Goal: Register for event/course

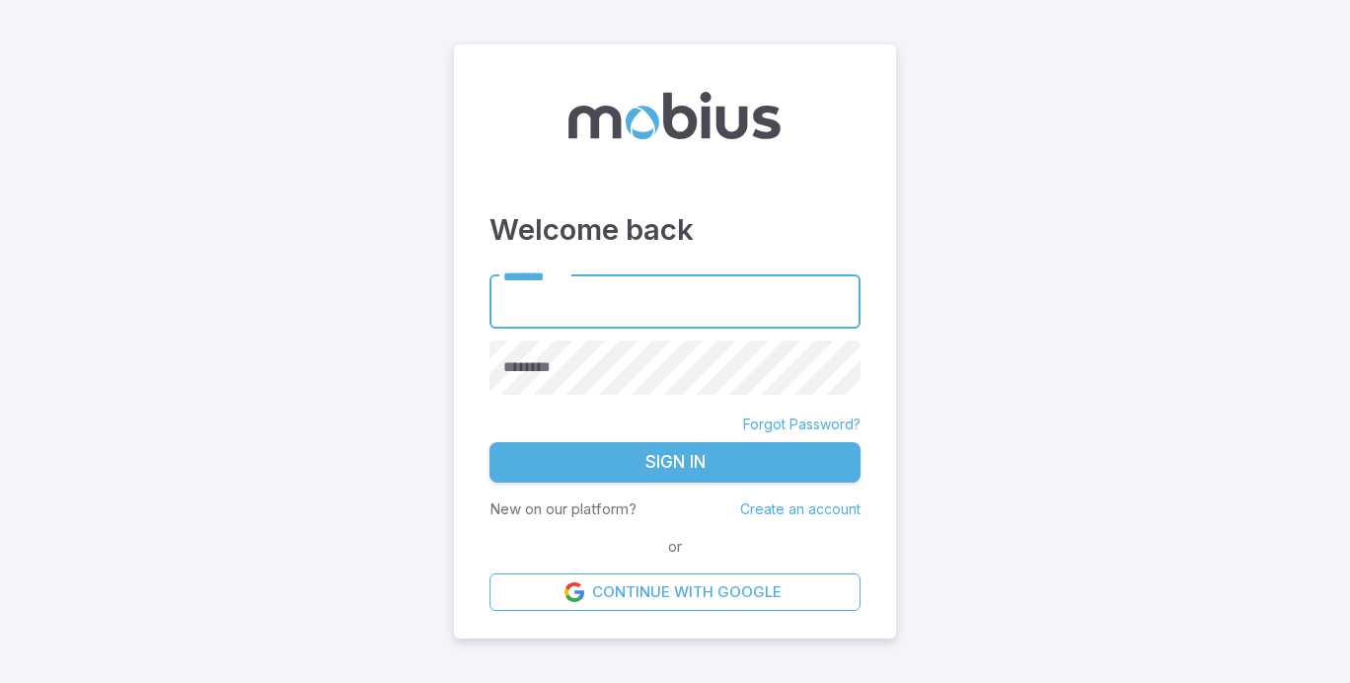
click at [595, 308] on input "********" at bounding box center [675, 302] width 371 height 54
type input "*****"
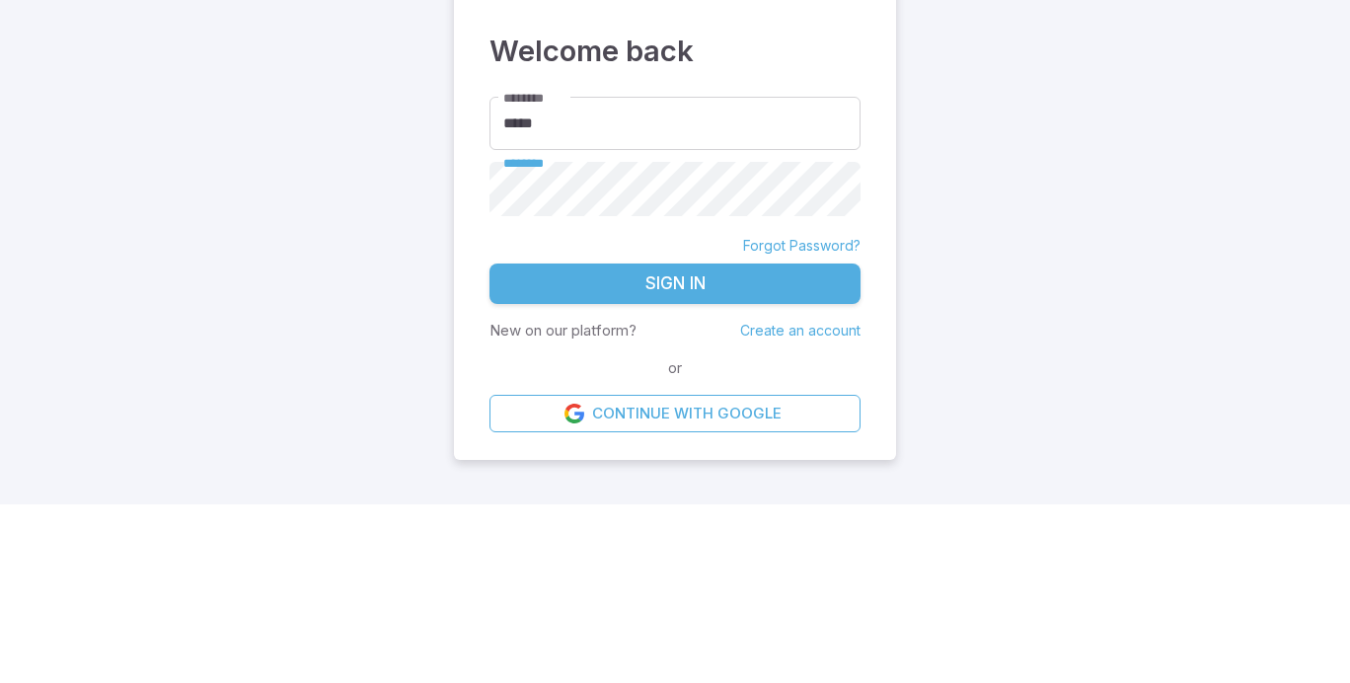
click at [684, 455] on button "Sign In" at bounding box center [675, 462] width 371 height 41
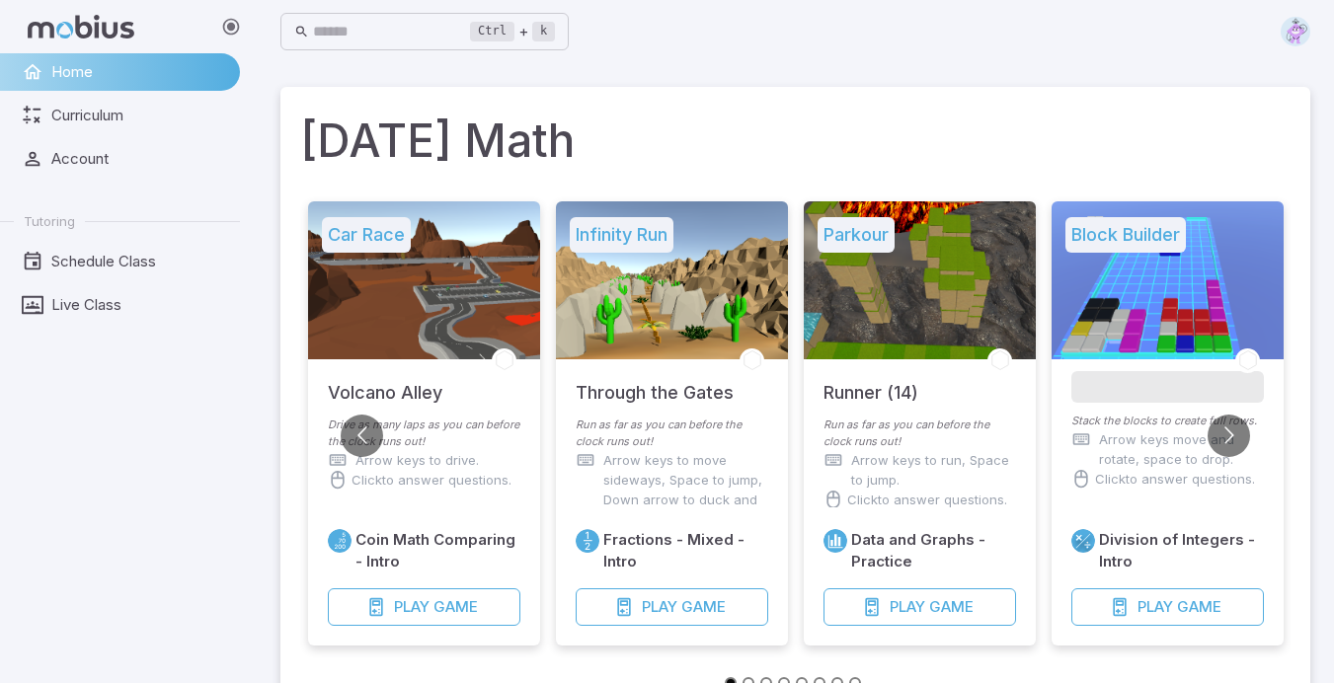
click at [101, 321] on link "Live Class" at bounding box center [120, 305] width 240 height 38
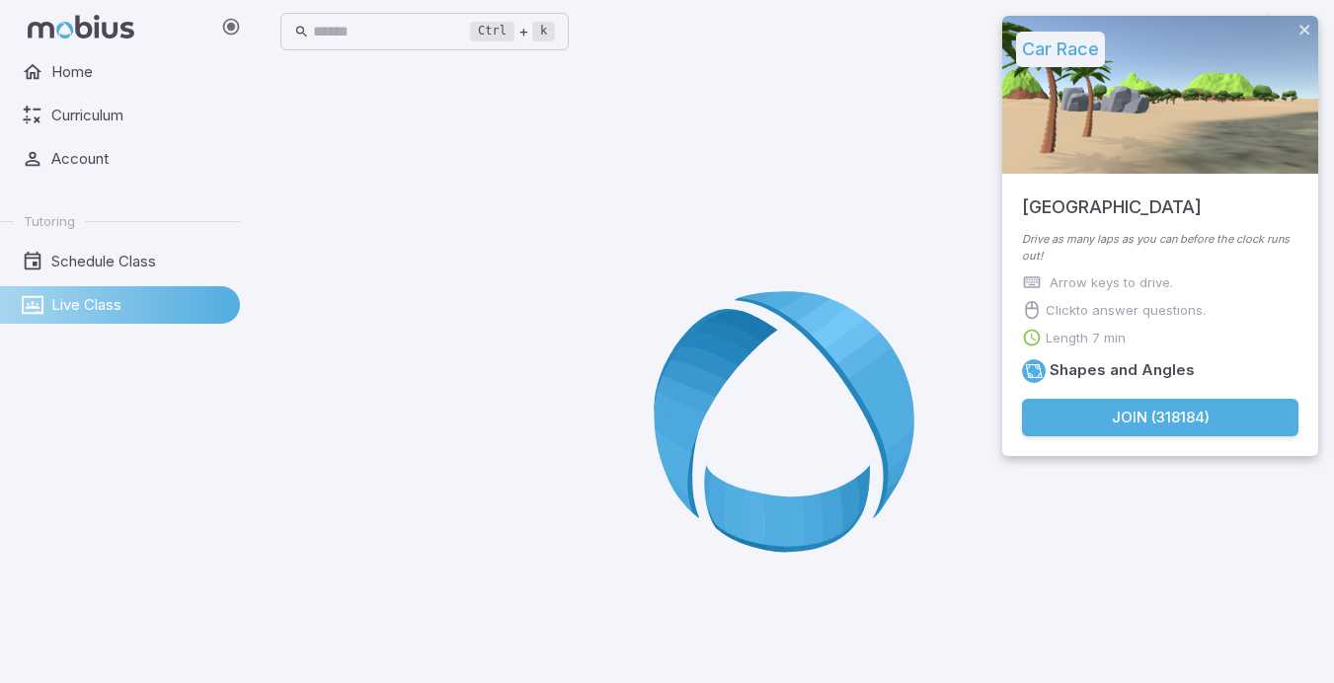
click at [1208, 420] on button "Join ( 318184 )" at bounding box center [1160, 418] width 276 height 38
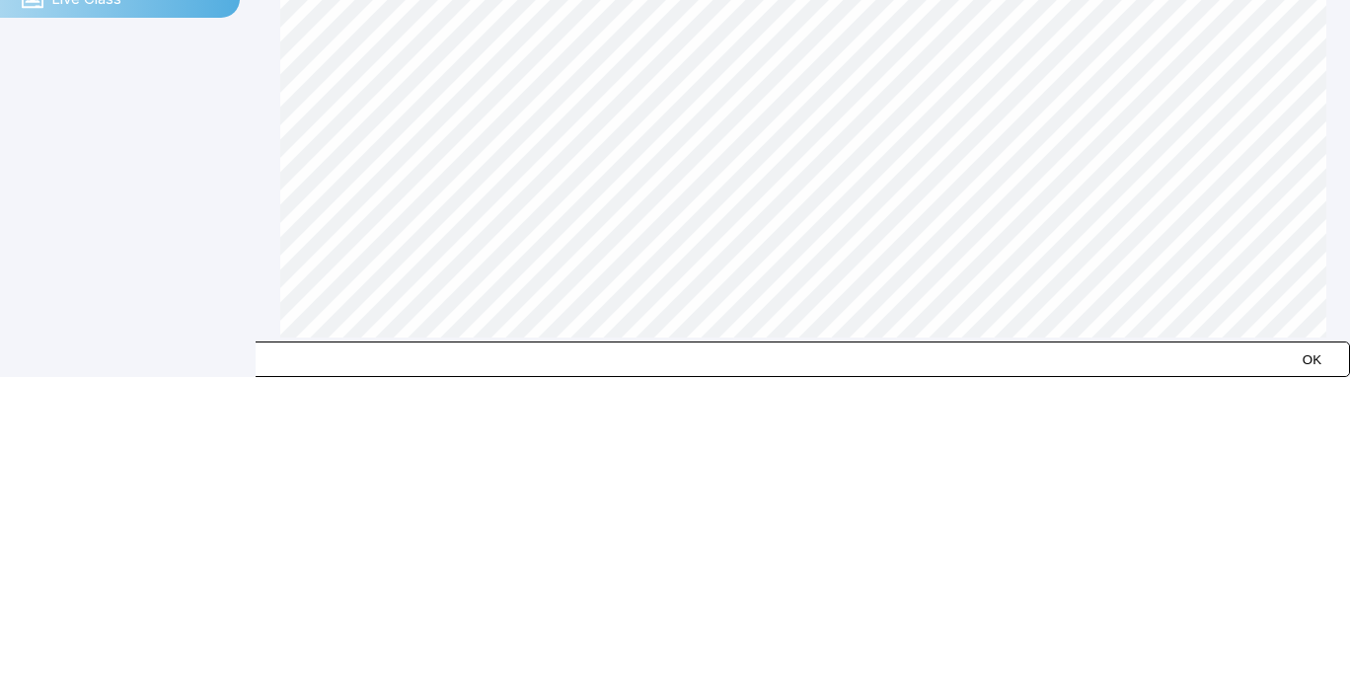
type input "******"
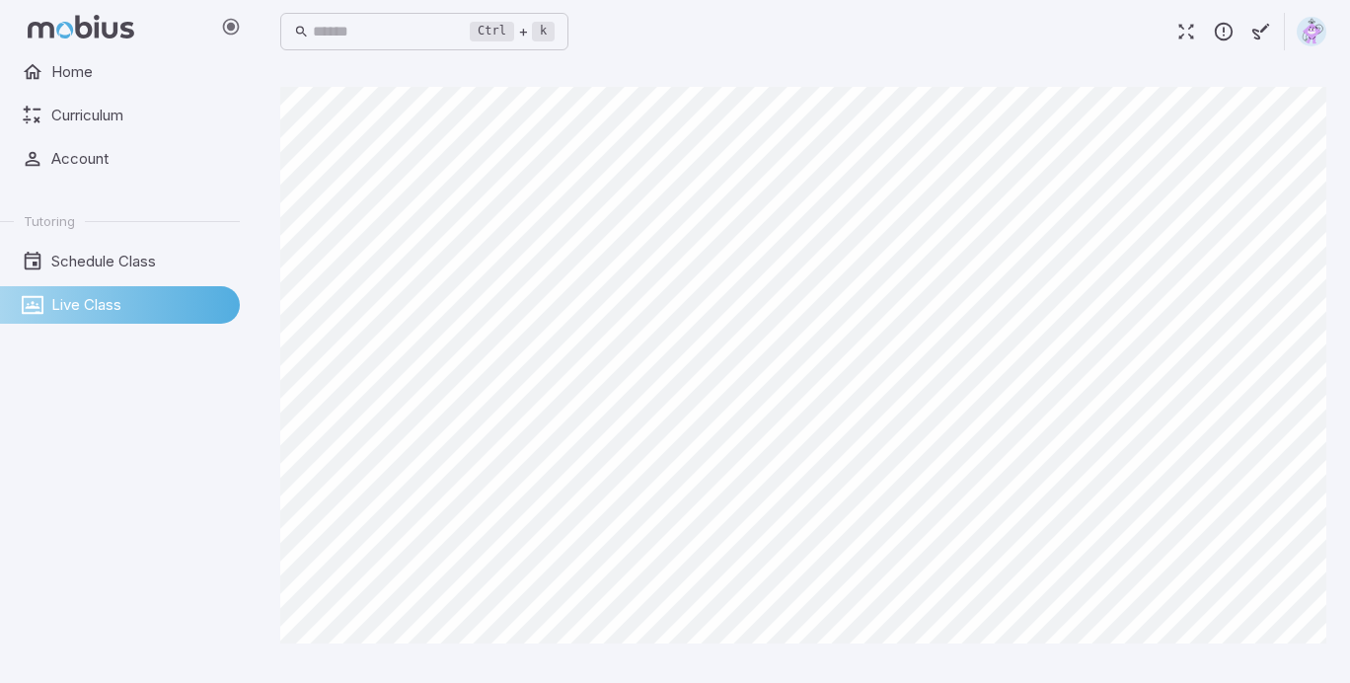
click at [113, 116] on span "Curriculum" at bounding box center [138, 116] width 175 height 22
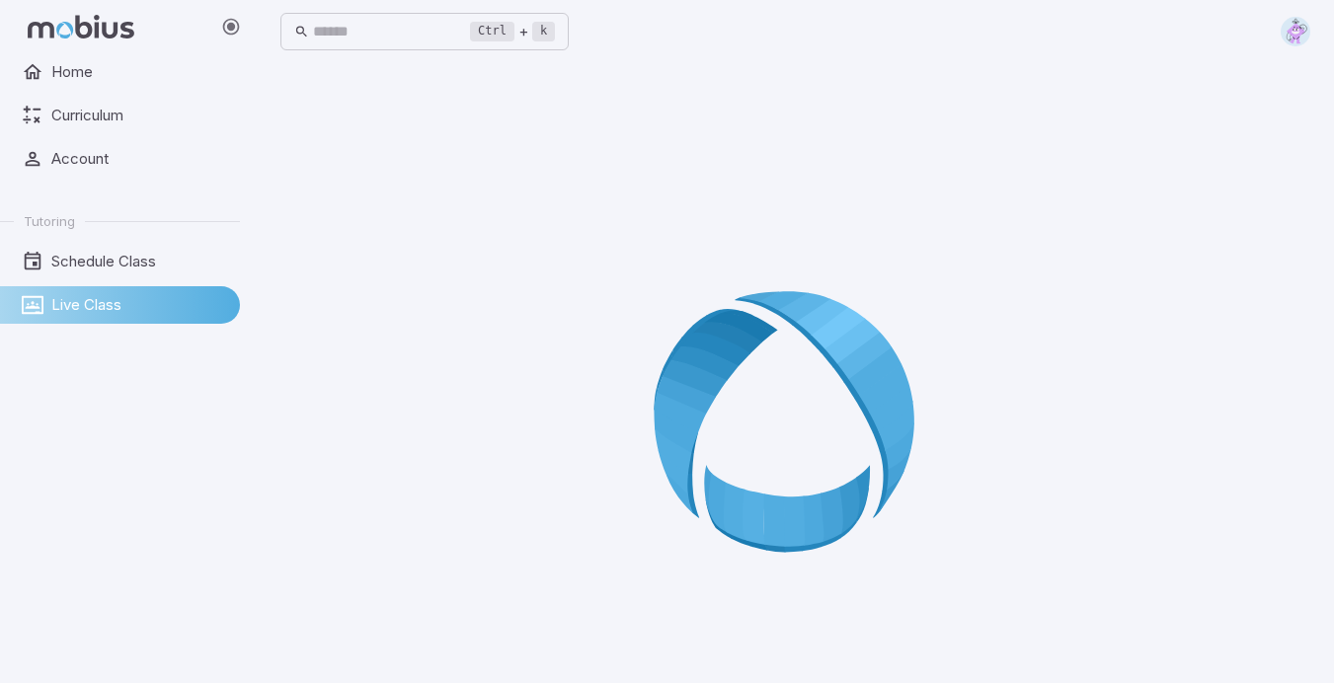
click at [97, 313] on span "Live Class" at bounding box center [138, 305] width 175 height 22
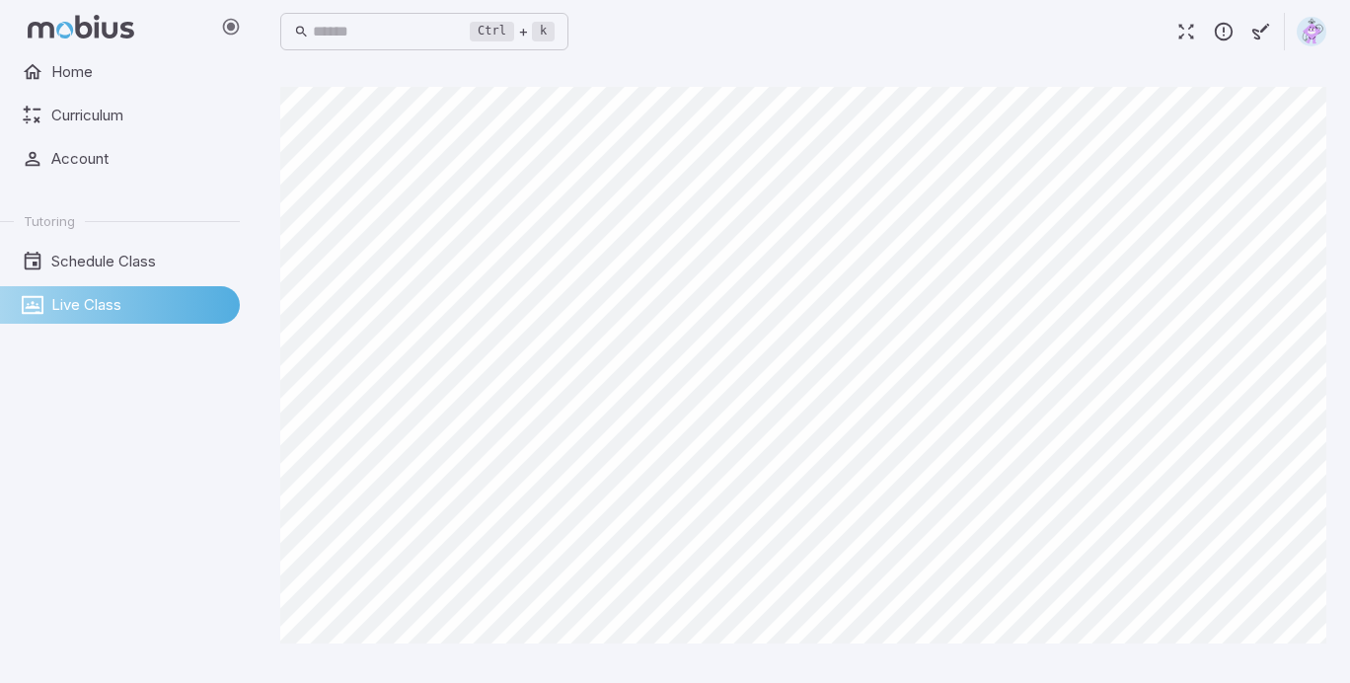
click at [97, 320] on link "Live Class" at bounding box center [120, 305] width 240 height 38
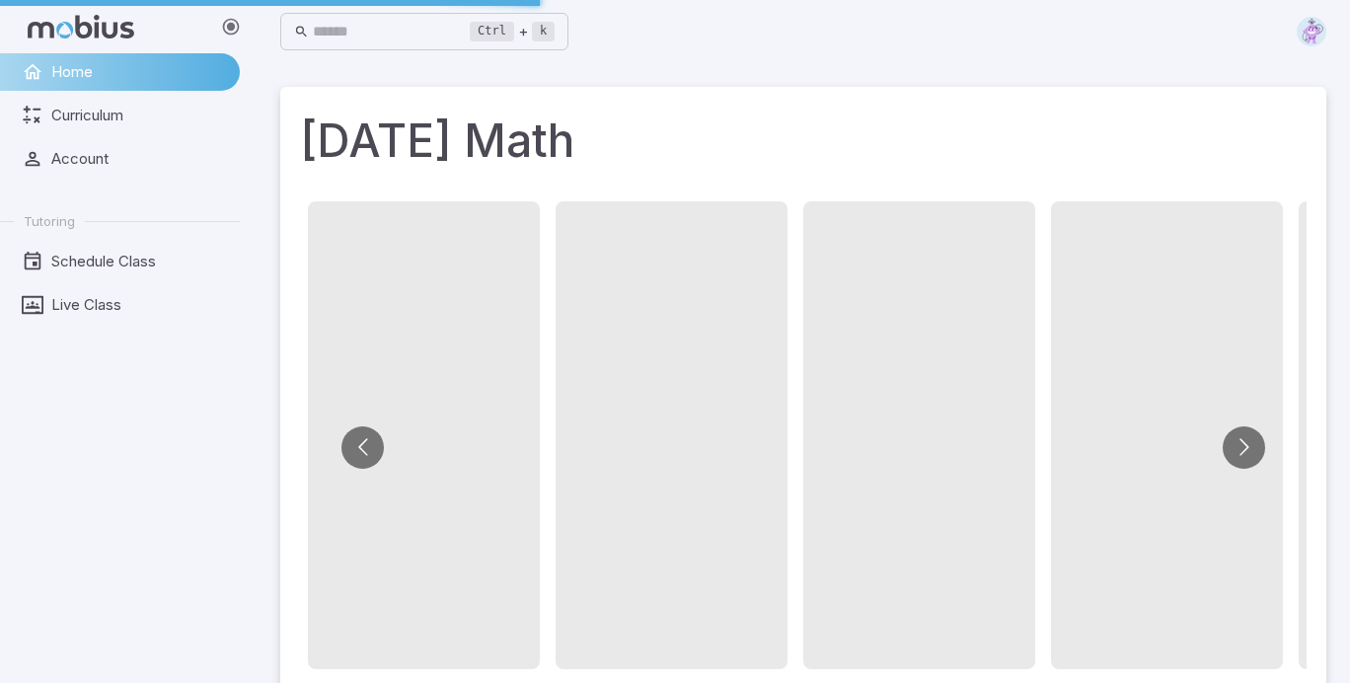
click at [591, 501] on span at bounding box center [672, 435] width 232 height 468
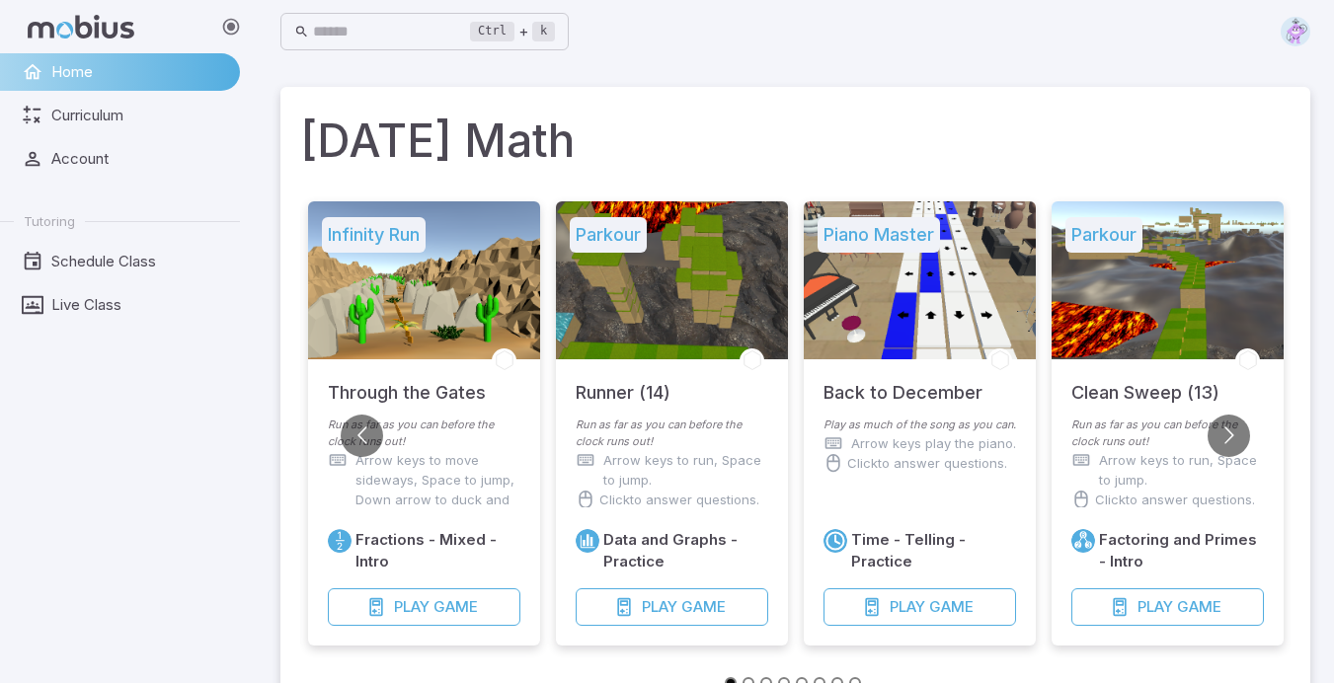
click at [1227, 434] on button "Go to next slide" at bounding box center [1228, 436] width 42 height 42
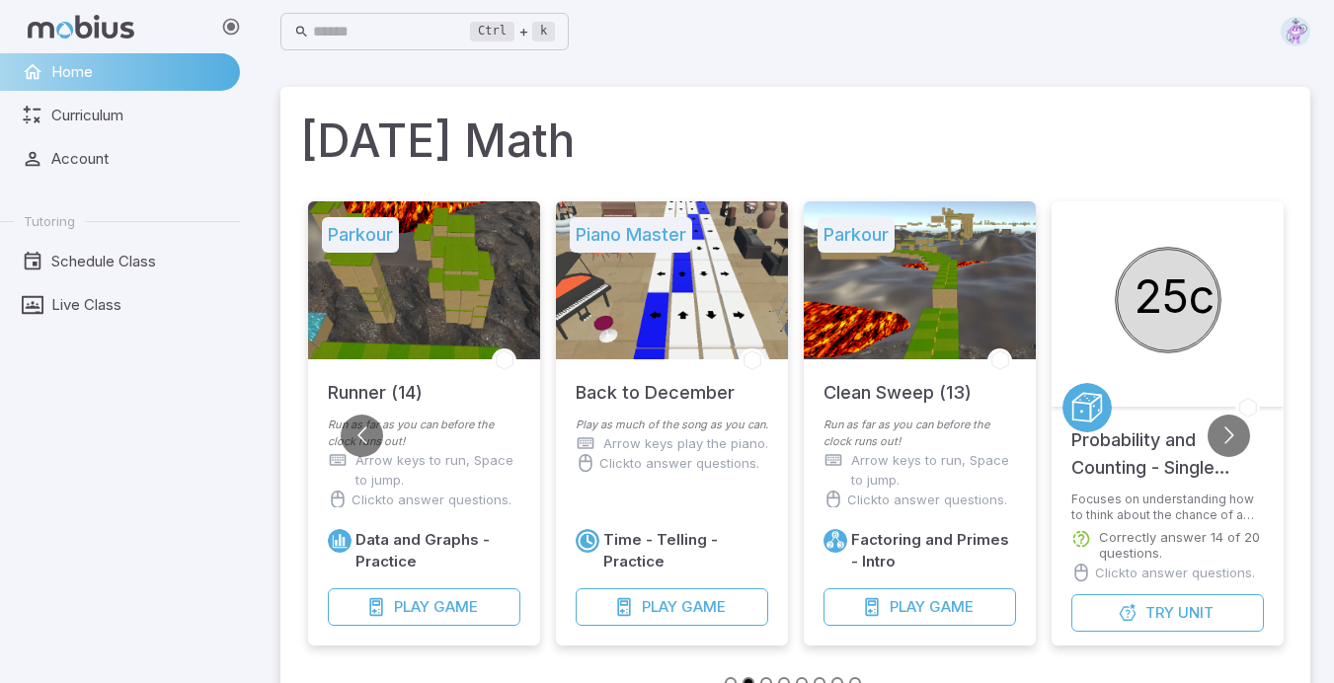
click at [1237, 434] on button "Go to next slide" at bounding box center [1228, 436] width 42 height 42
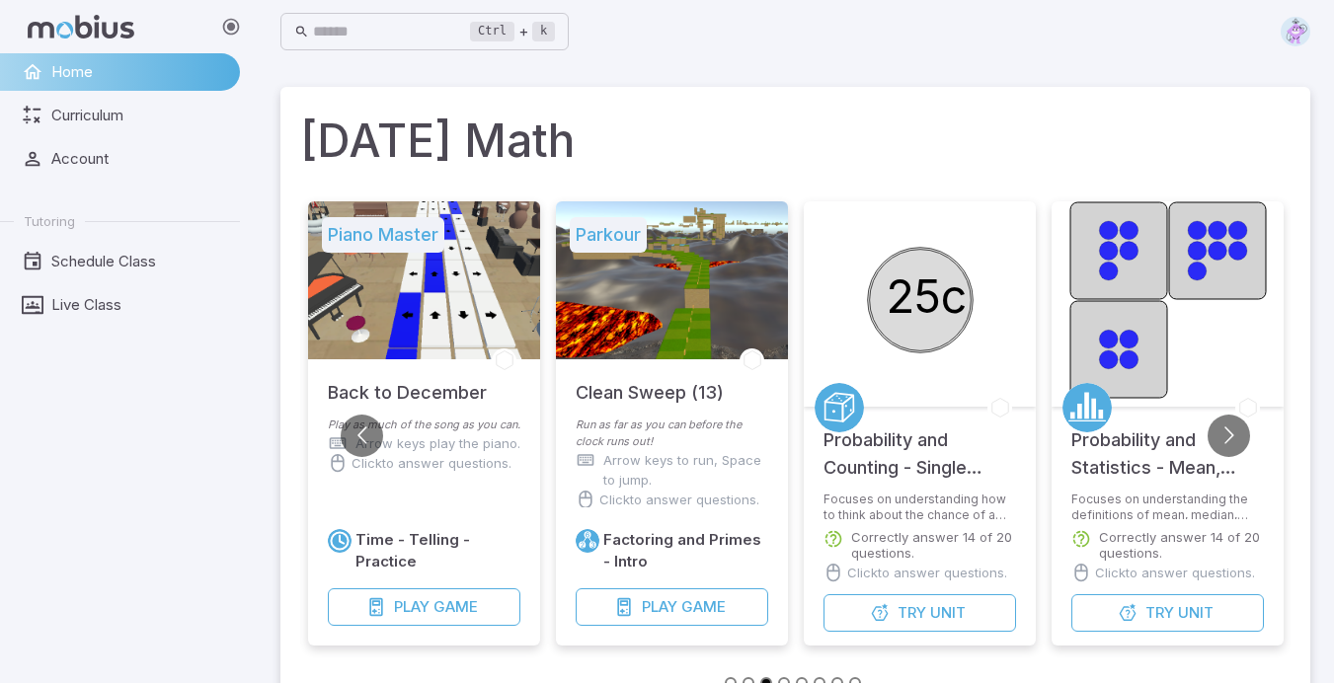
click at [1233, 431] on button "Go to next slide" at bounding box center [1228, 436] width 42 height 42
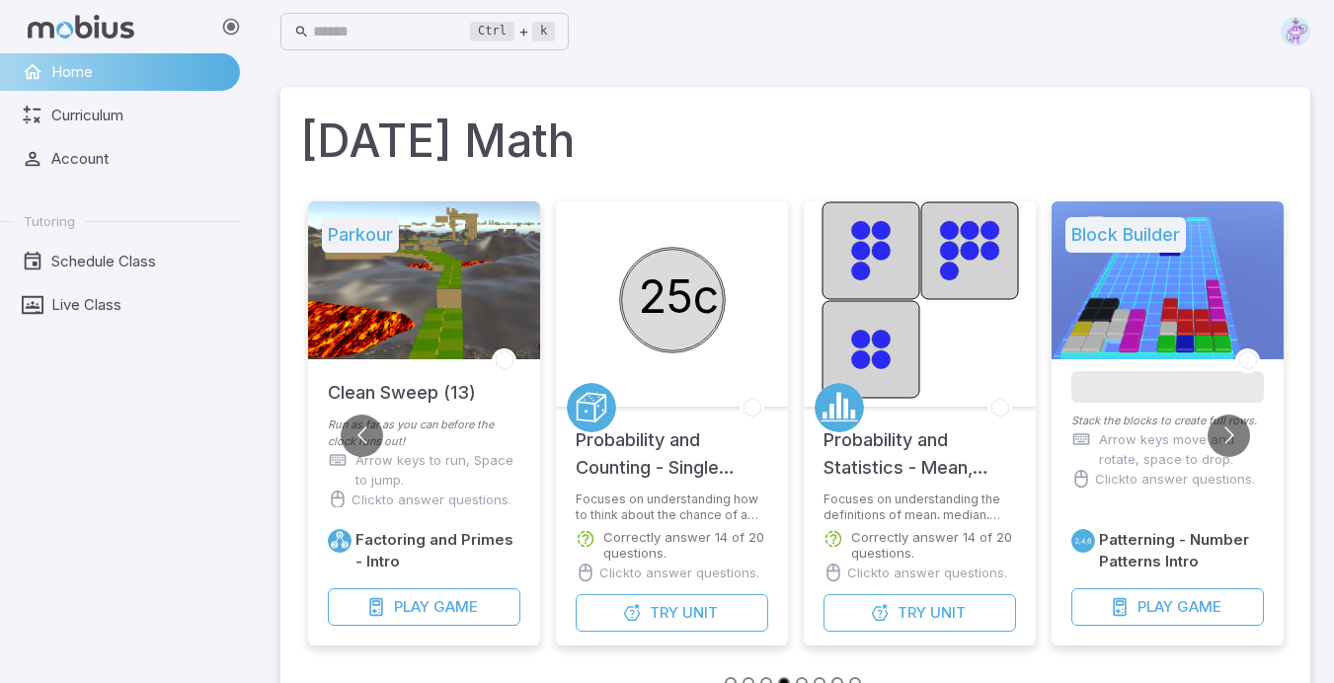
click at [1228, 437] on button "Go to next slide" at bounding box center [1228, 436] width 42 height 42
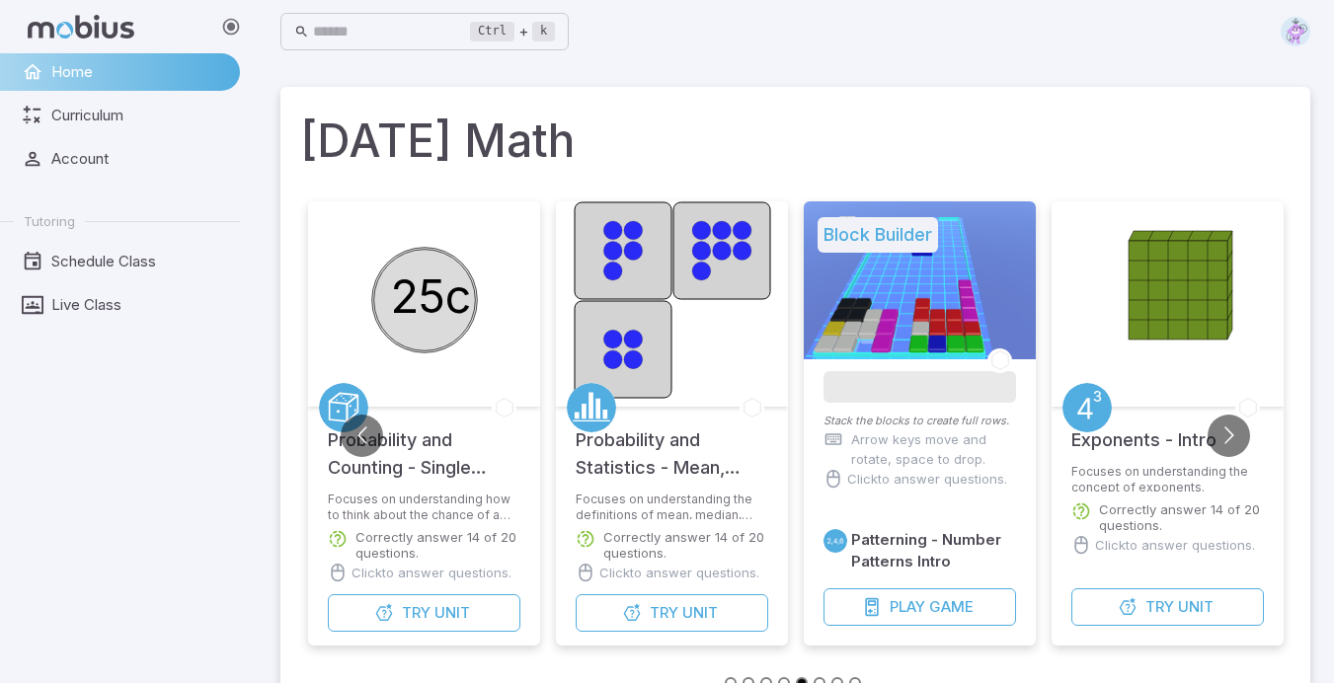
click at [1227, 438] on button "Go to next slide" at bounding box center [1228, 436] width 42 height 42
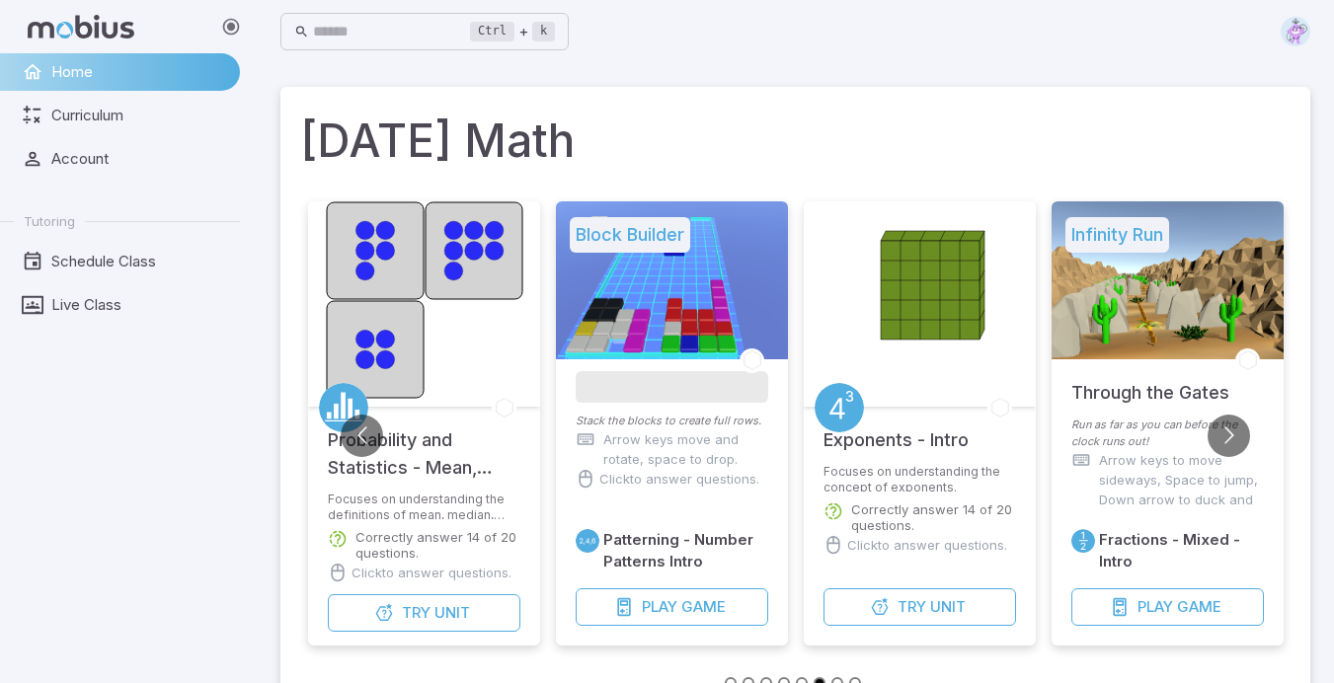
click at [1228, 431] on button "Go to next slide" at bounding box center [1228, 436] width 42 height 42
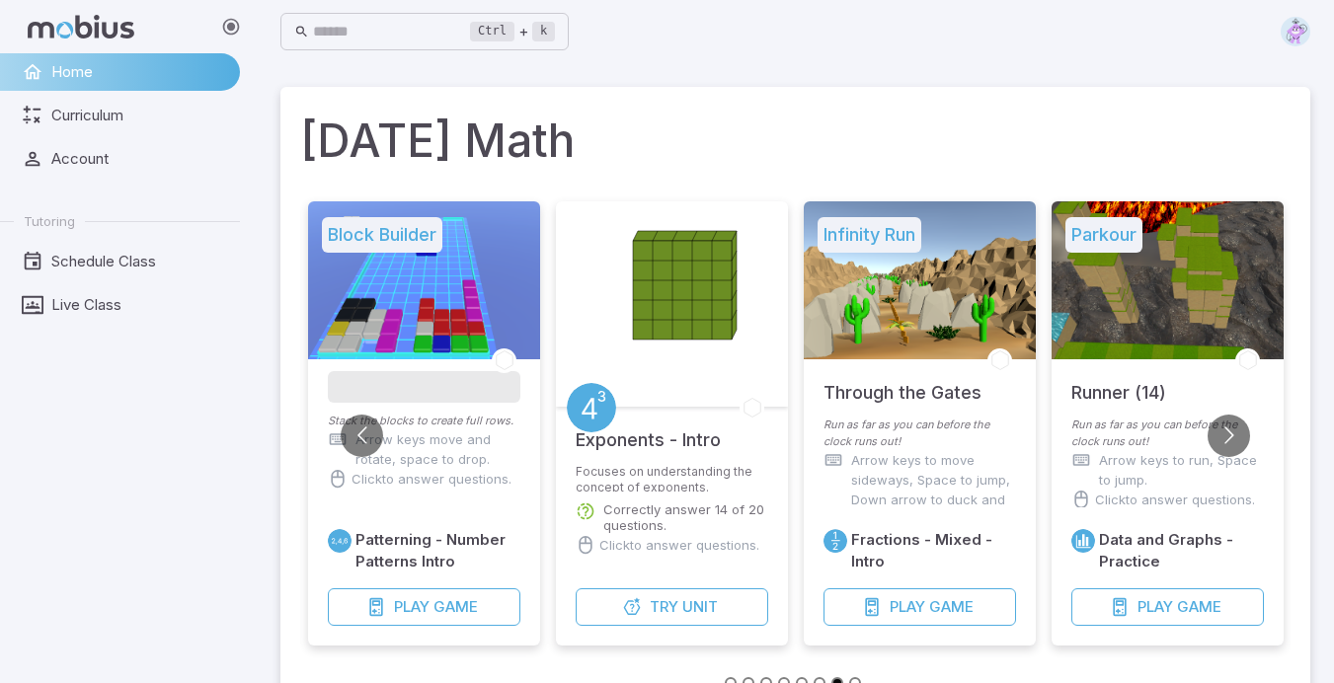
click at [1236, 431] on button "Go to next slide" at bounding box center [1228, 436] width 42 height 42
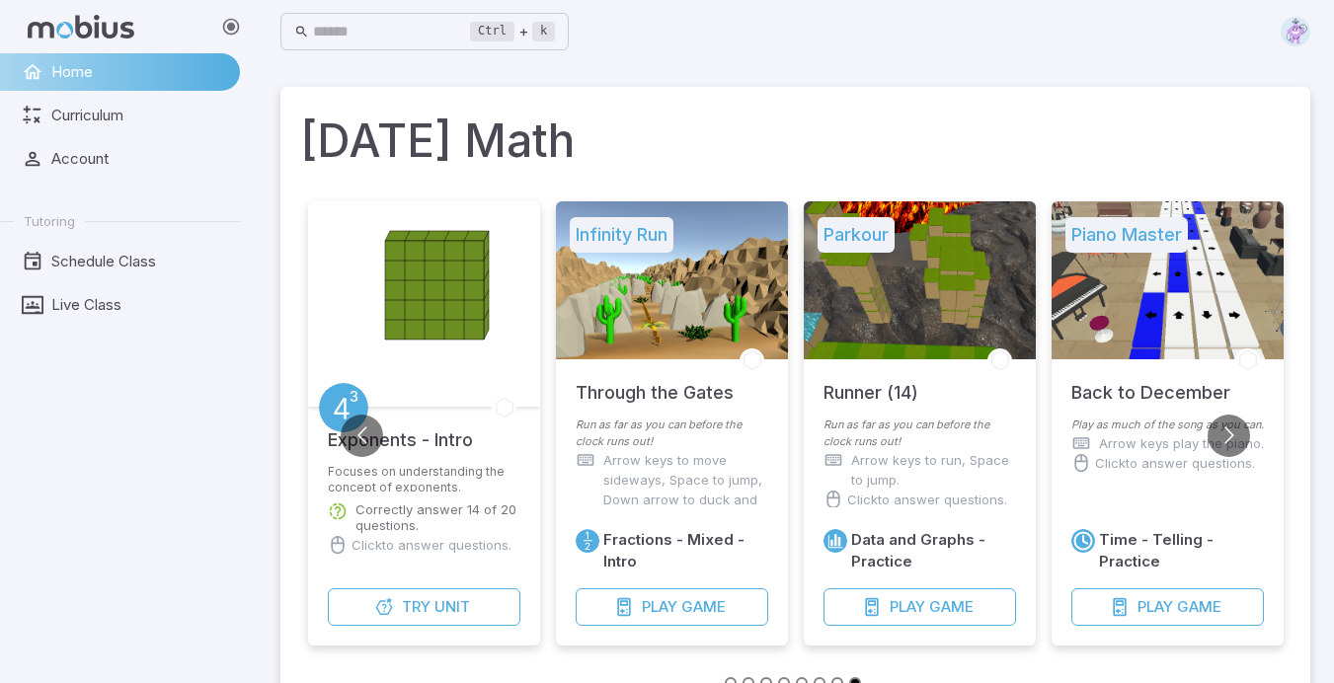
click at [1240, 426] on button "Go to next slide" at bounding box center [1228, 436] width 42 height 42
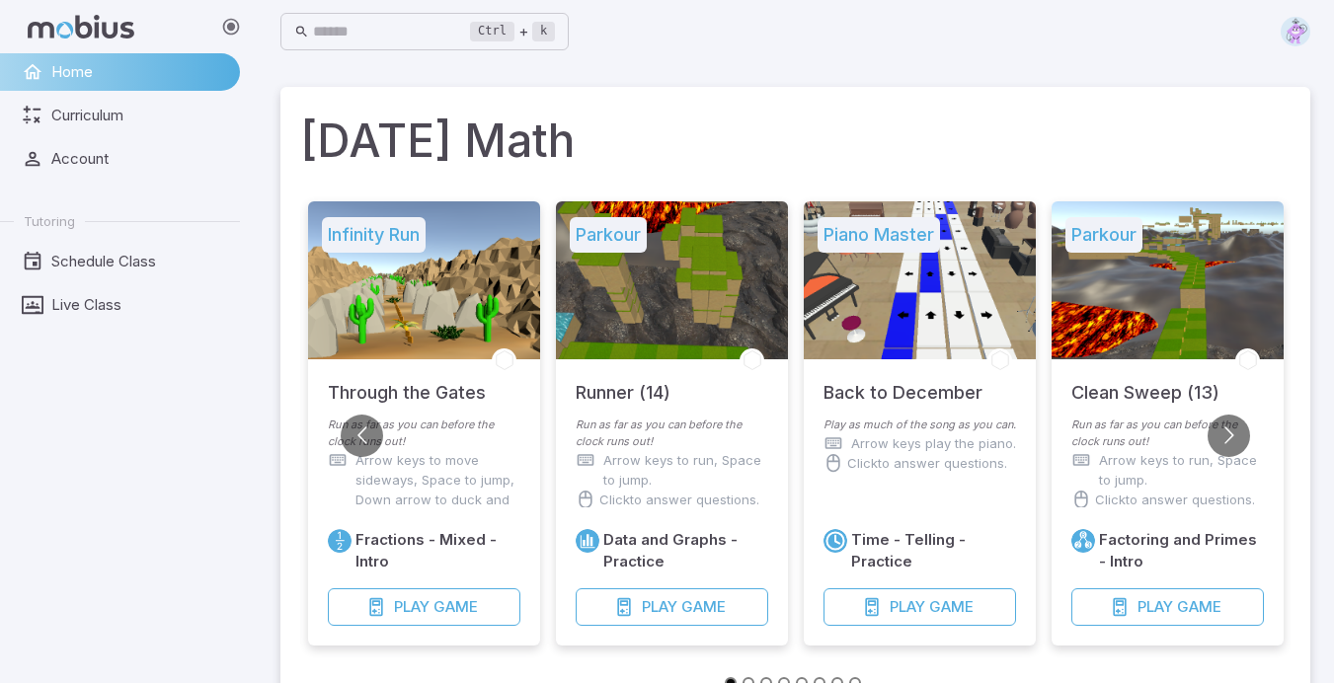
click at [1229, 426] on button "Go to next slide" at bounding box center [1228, 436] width 42 height 42
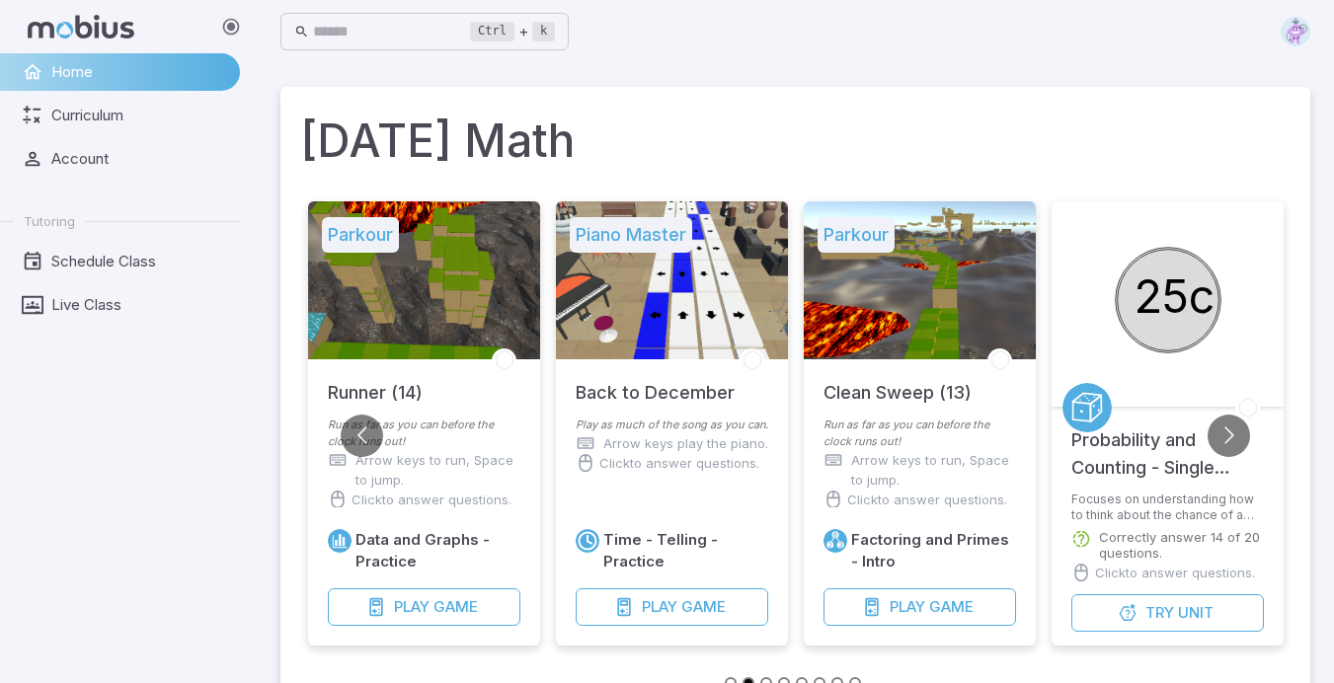
click at [1242, 435] on button "Go to next slide" at bounding box center [1228, 436] width 42 height 42
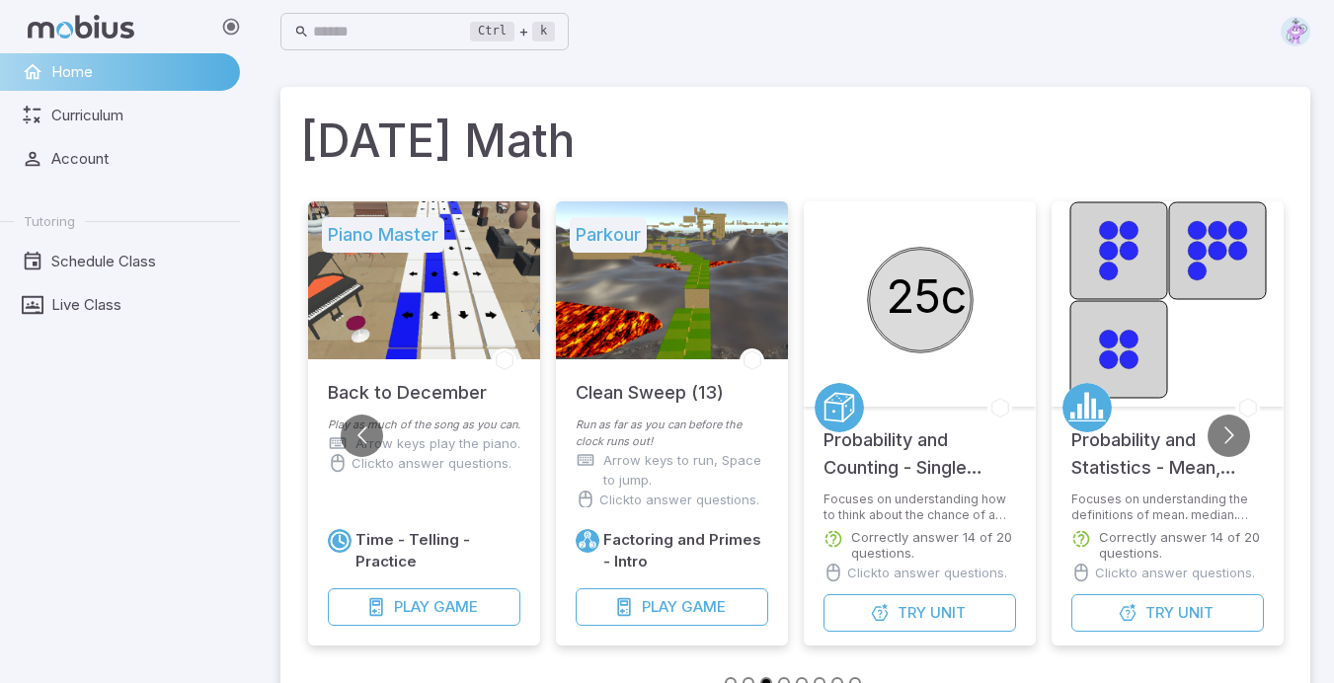
click at [1233, 432] on button "Go to next slide" at bounding box center [1228, 436] width 42 height 42
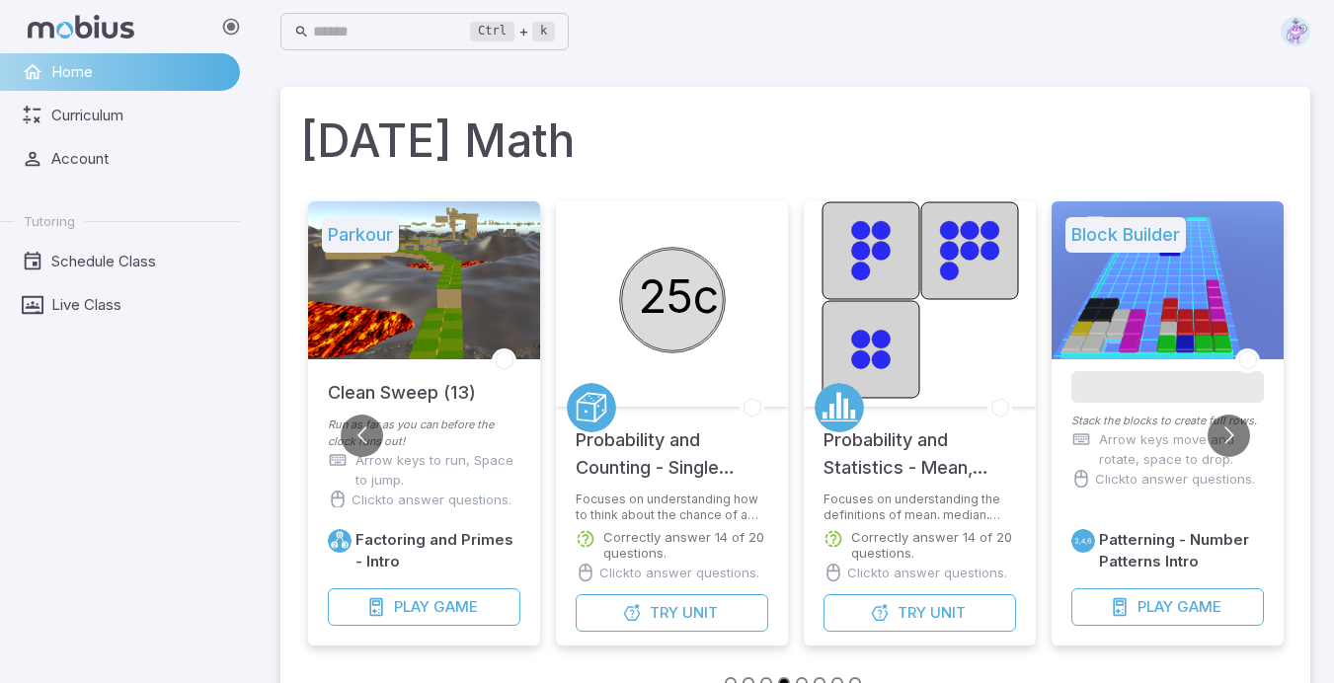
click at [1247, 424] on button "Go to next slide" at bounding box center [1228, 436] width 42 height 42
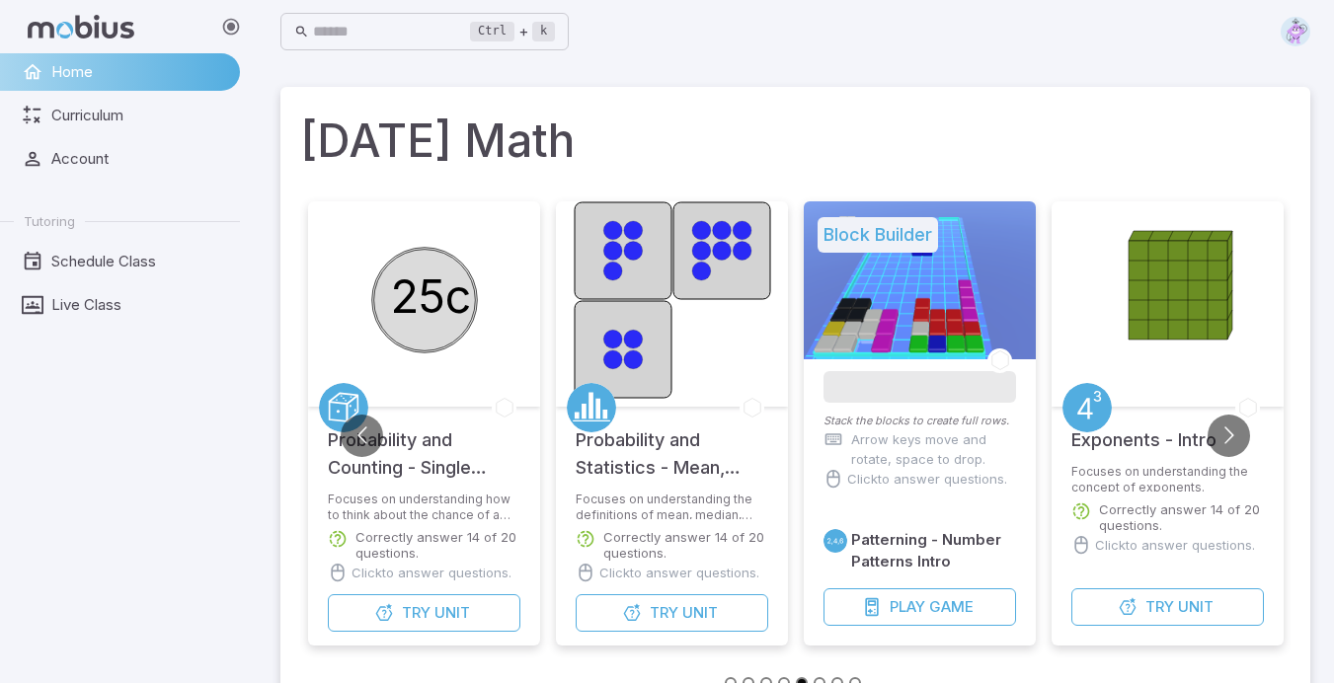
click at [1229, 429] on button "Go to next slide" at bounding box center [1228, 436] width 42 height 42
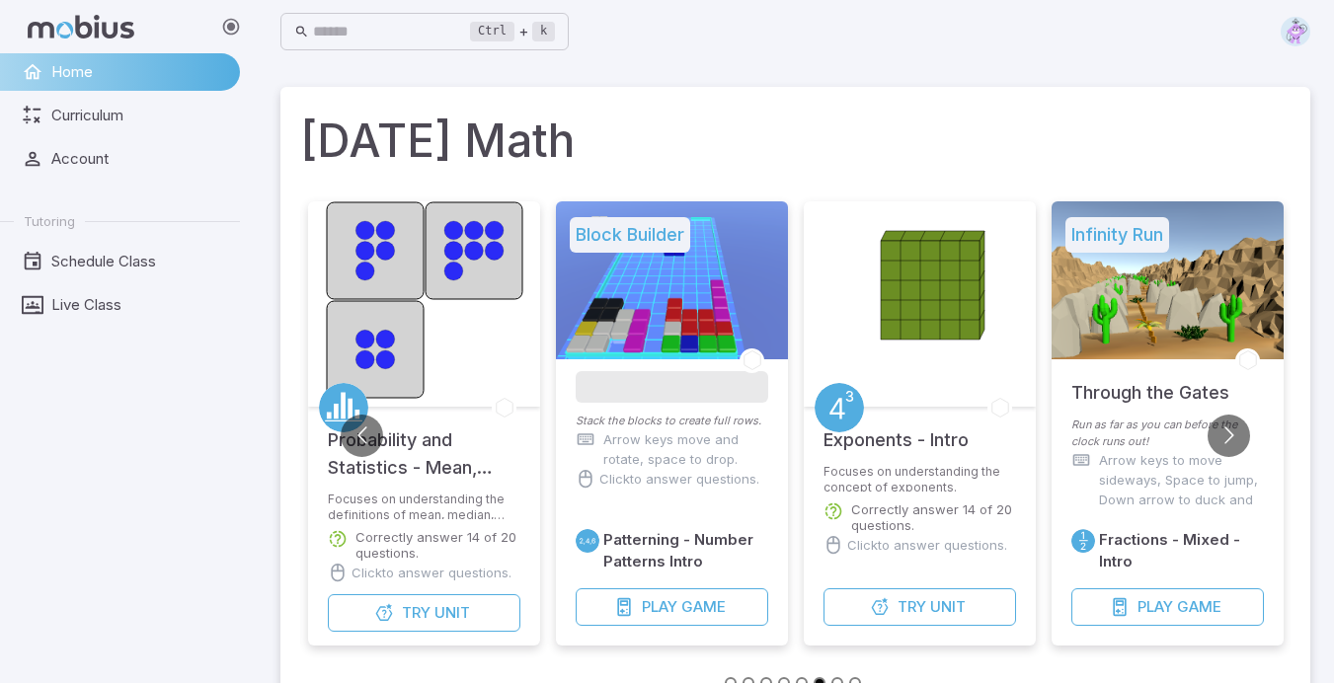
click at [1231, 432] on button "Go to next slide" at bounding box center [1228, 436] width 42 height 42
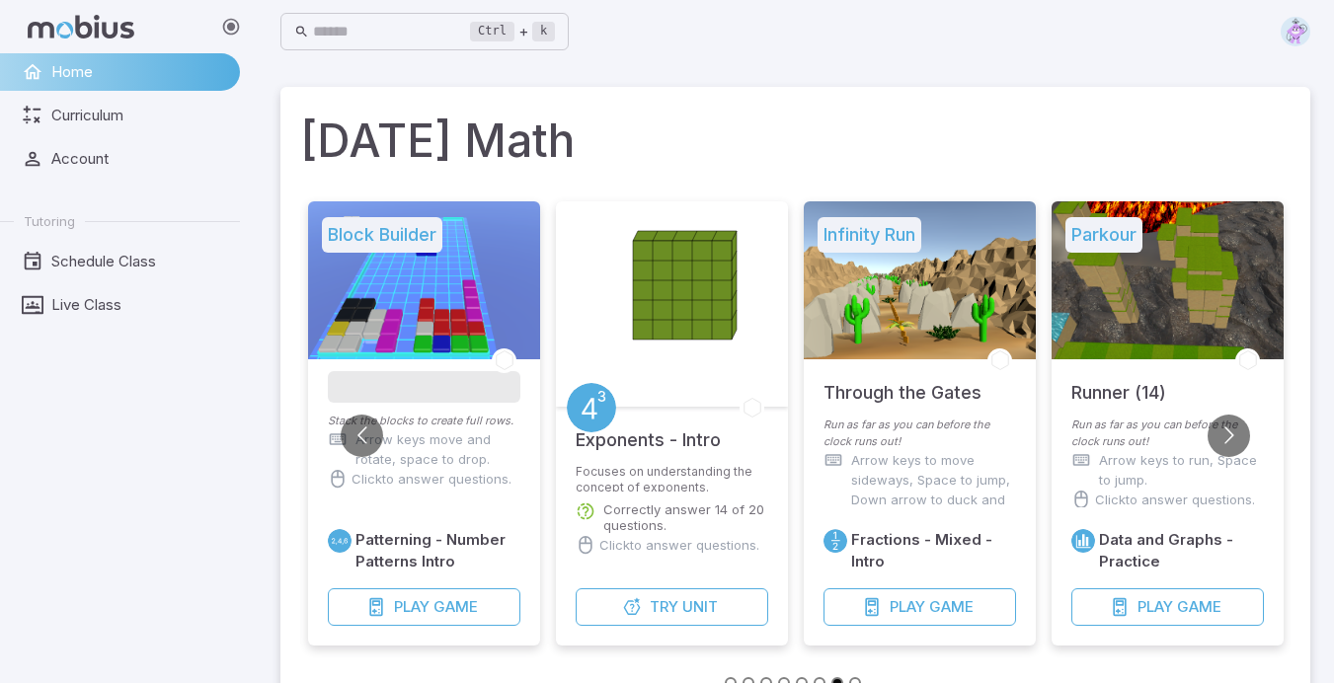
click at [1248, 431] on button "Go to next slide" at bounding box center [1228, 436] width 42 height 42
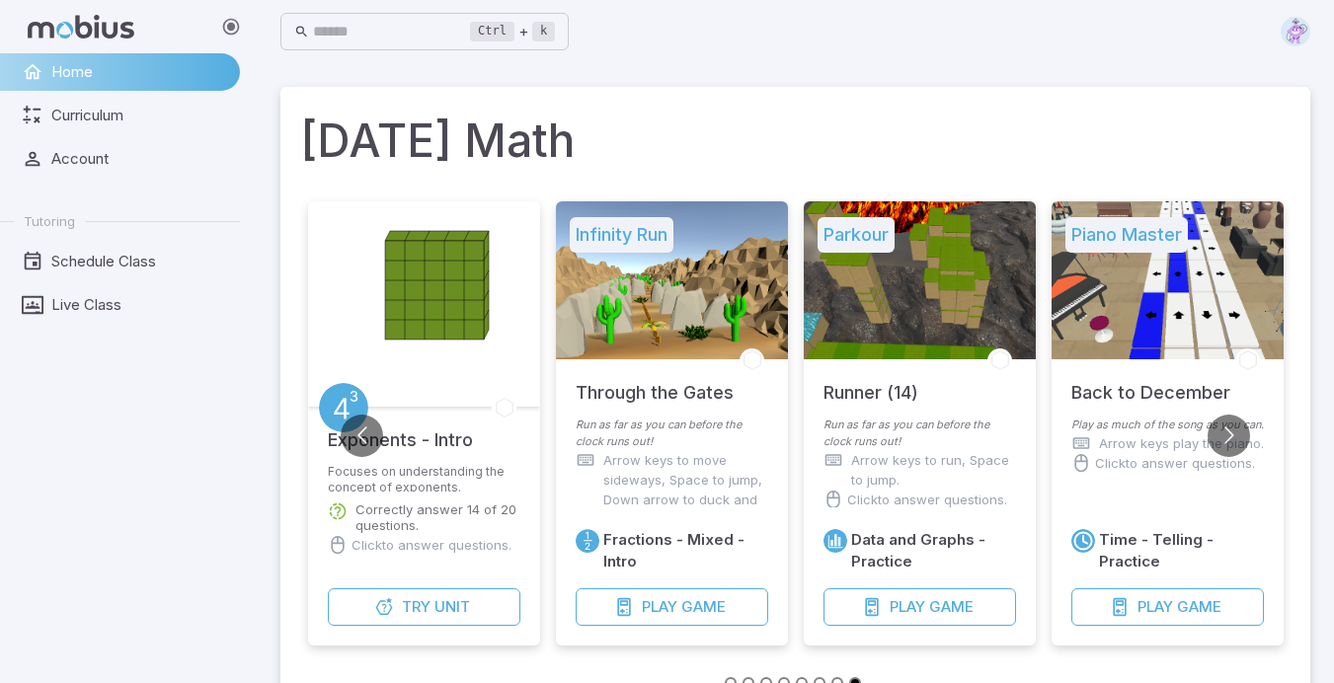
click at [1235, 435] on button "Go to next slide" at bounding box center [1228, 436] width 42 height 42
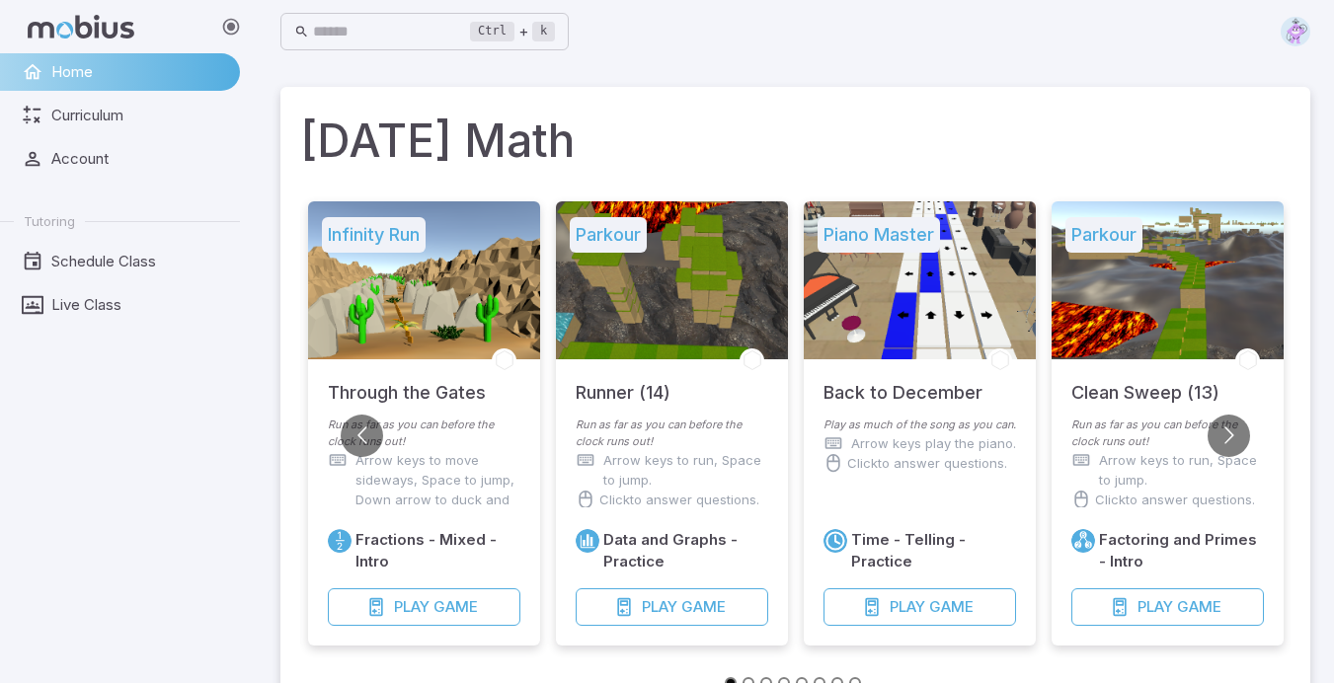
click at [1243, 436] on button "Go to next slide" at bounding box center [1228, 436] width 42 height 42
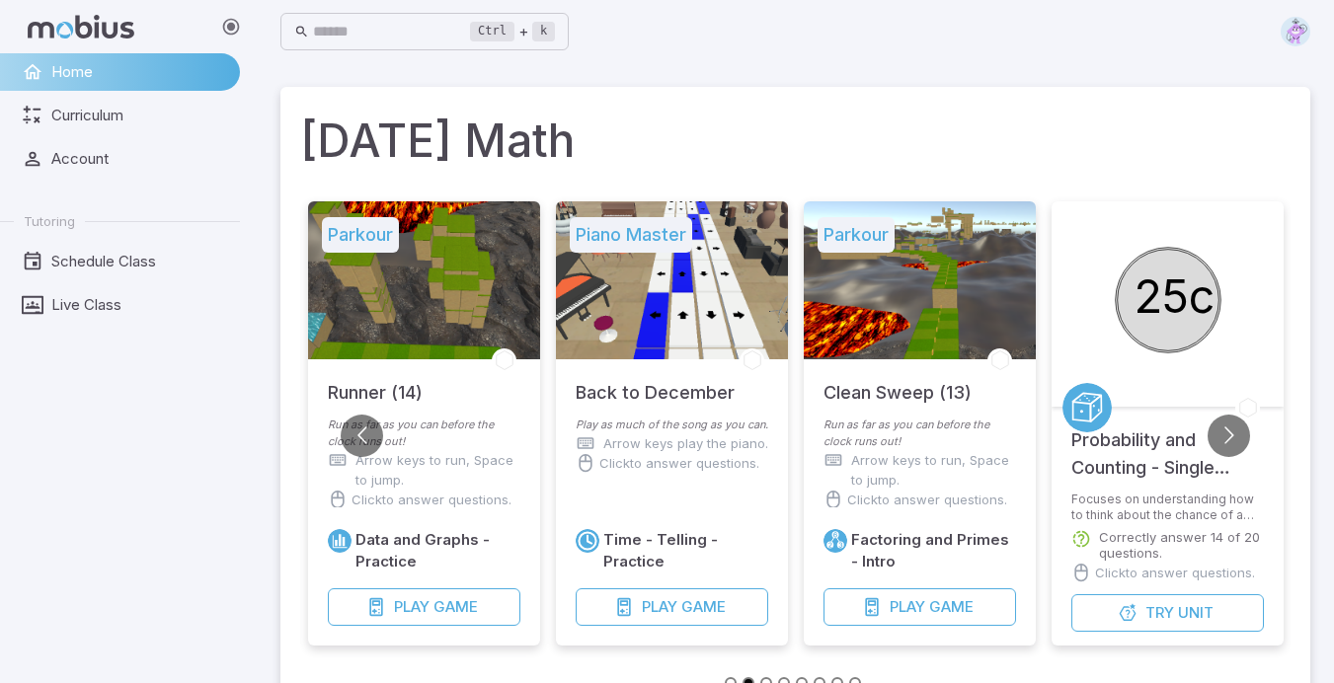
click at [1255, 440] on h5 "Probability and Counting - Single Event - Intro" at bounding box center [1167, 444] width 193 height 75
click at [1229, 443] on button "Go to next slide" at bounding box center [1228, 436] width 42 height 42
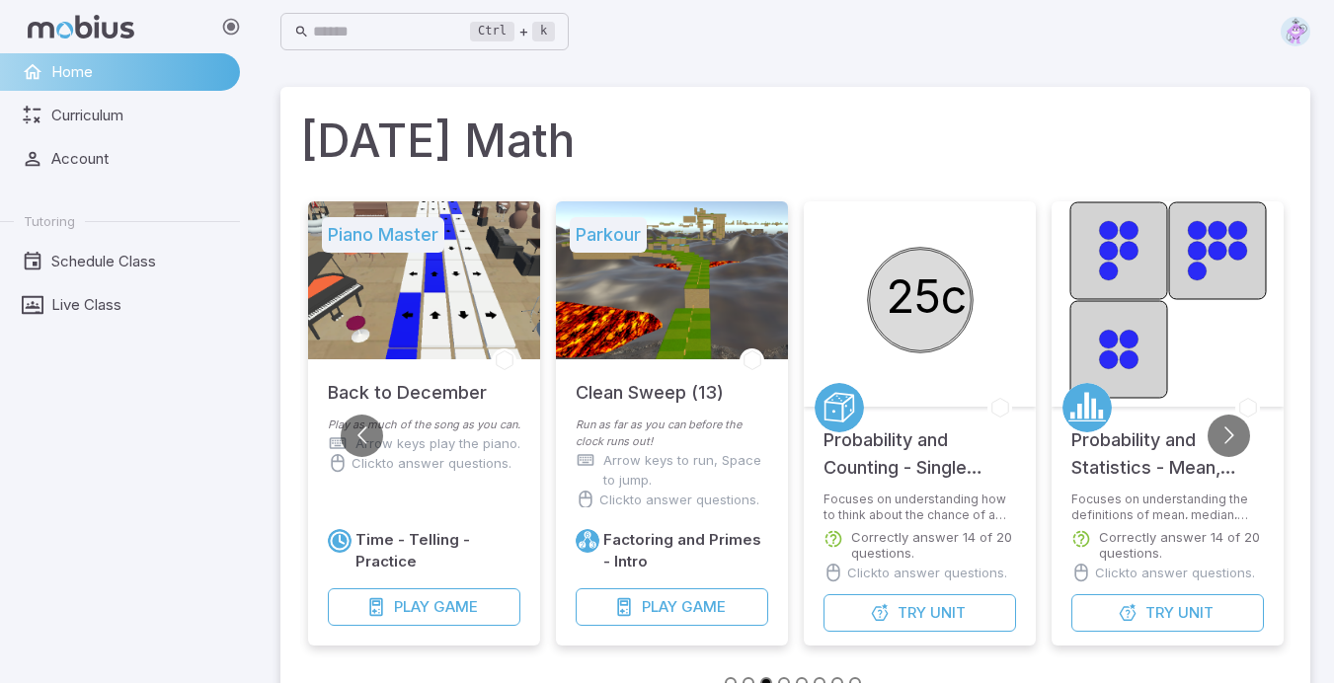
click at [1235, 434] on button "Go to next slide" at bounding box center [1228, 436] width 42 height 42
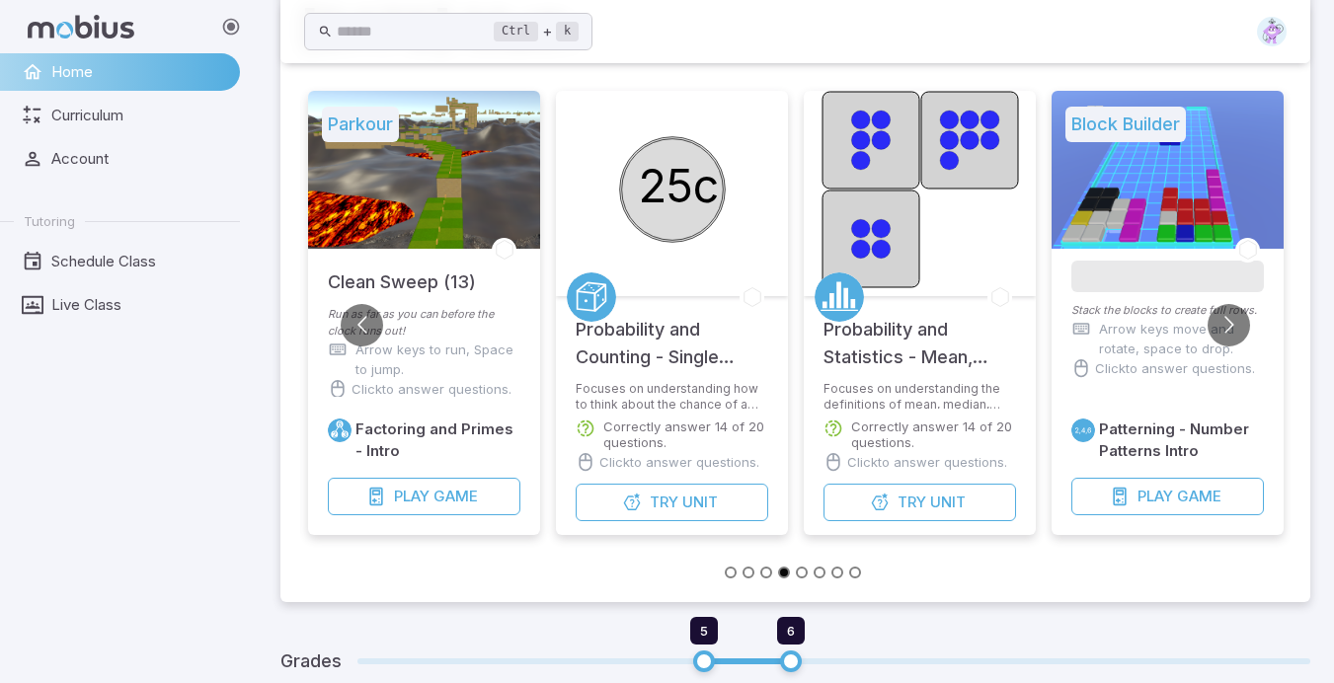
scroll to position [458, 0]
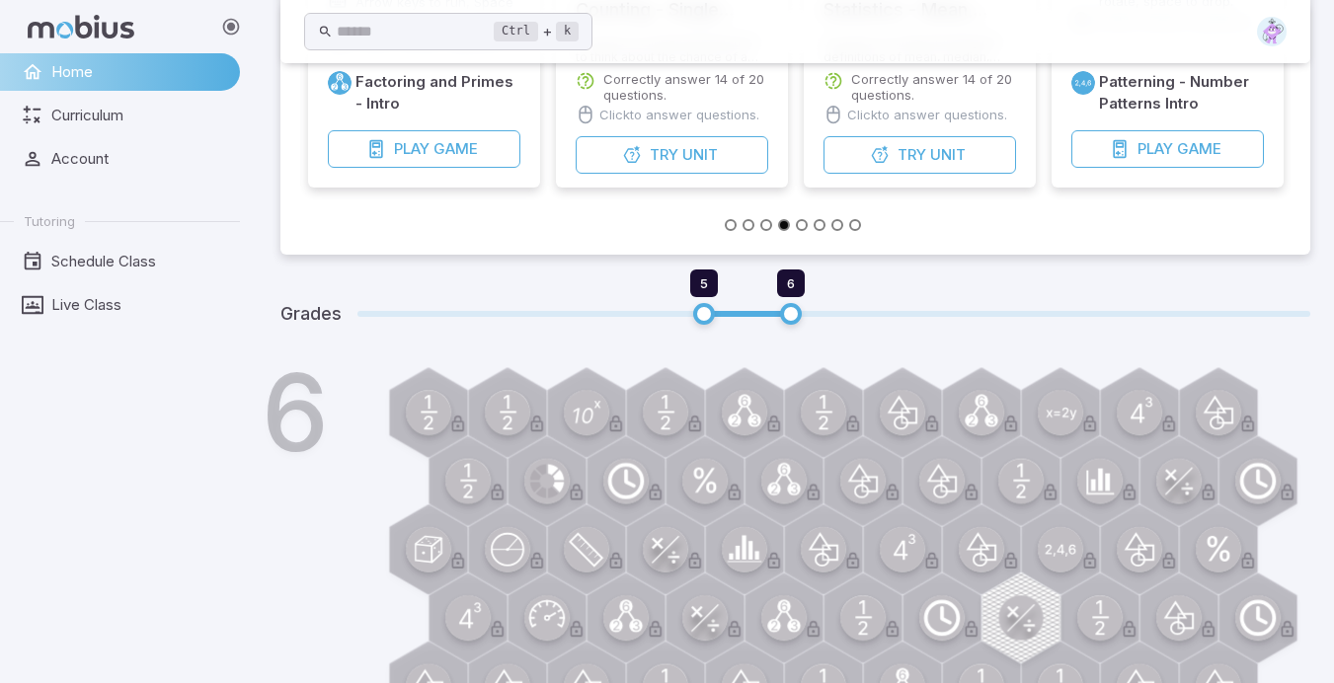
type input "*"
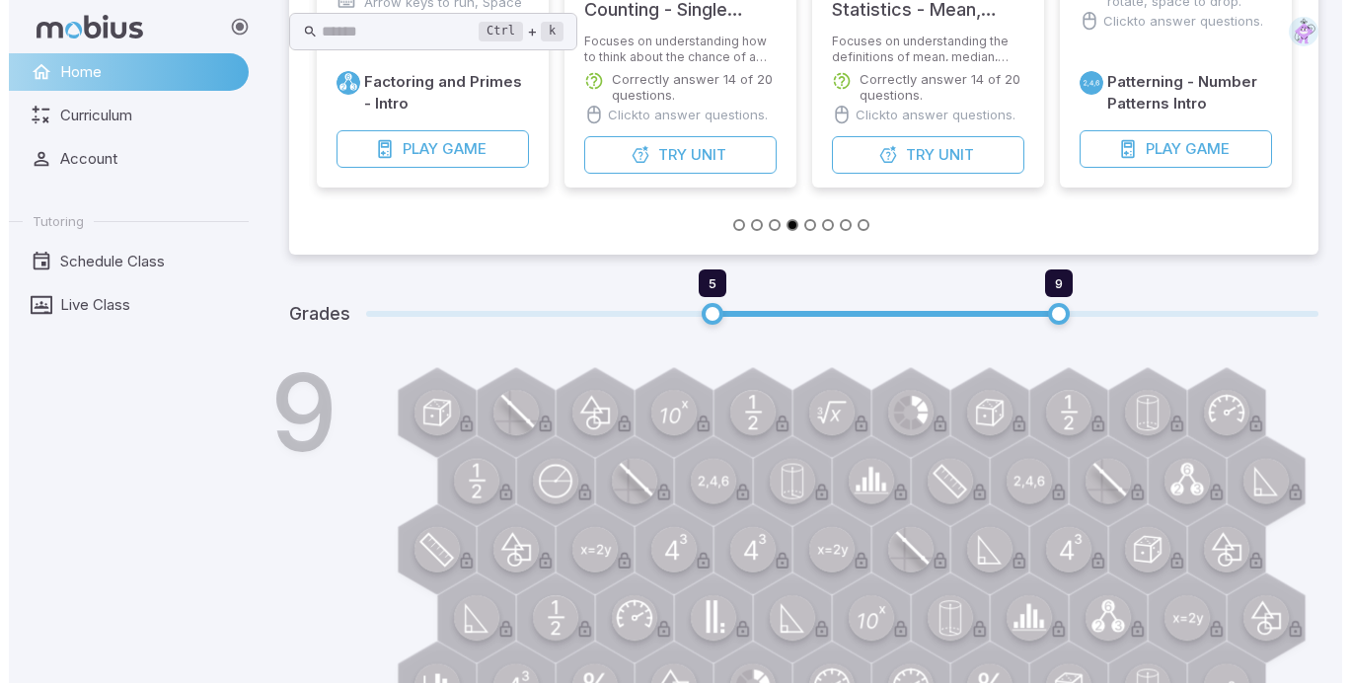
scroll to position [0, 0]
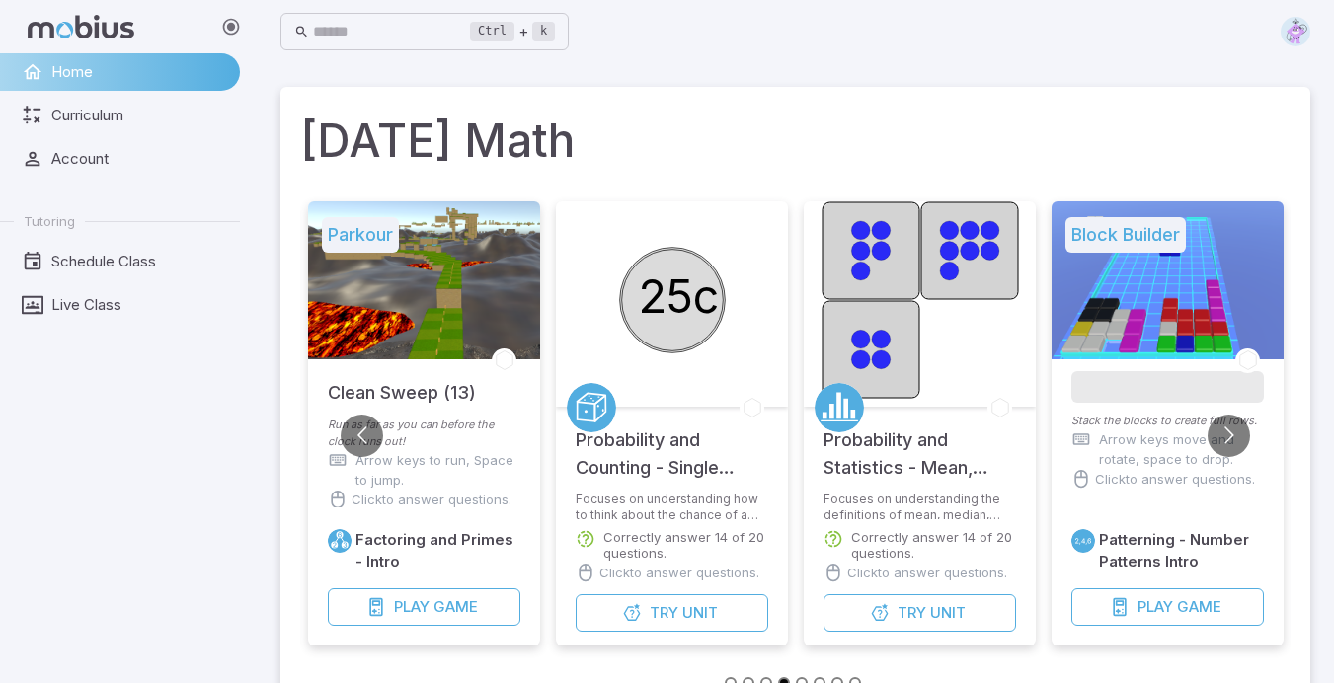
click at [91, 305] on span "Live Class" at bounding box center [138, 305] width 175 height 22
